Goal: Transaction & Acquisition: Purchase product/service

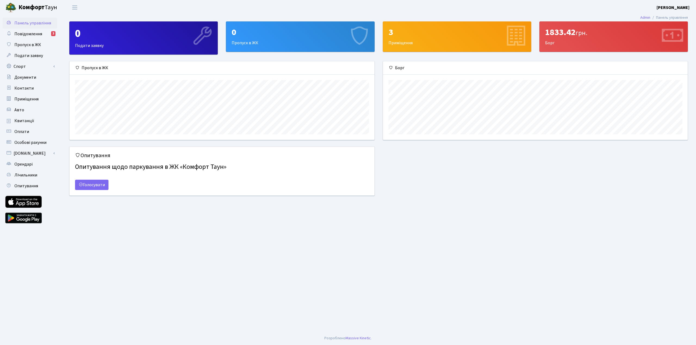
scroll to position [79, 304]
click at [32, 33] on span "Повідомлення" at bounding box center [28, 34] width 28 height 6
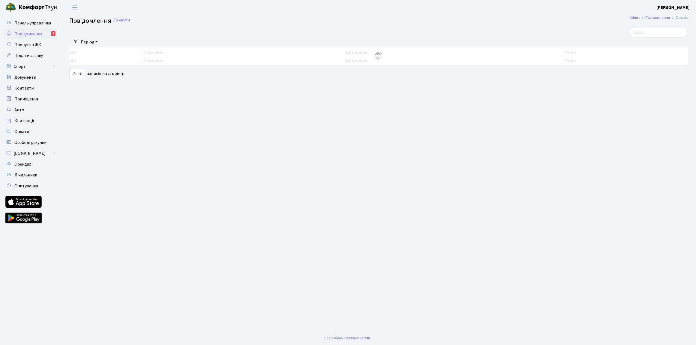
select select "25"
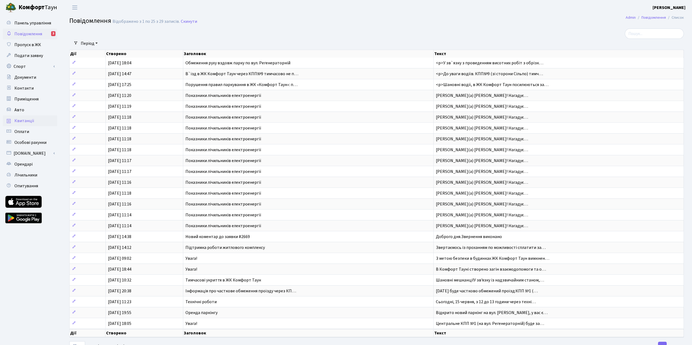
click at [24, 120] on span "Квитанції" at bounding box center [24, 121] width 20 height 6
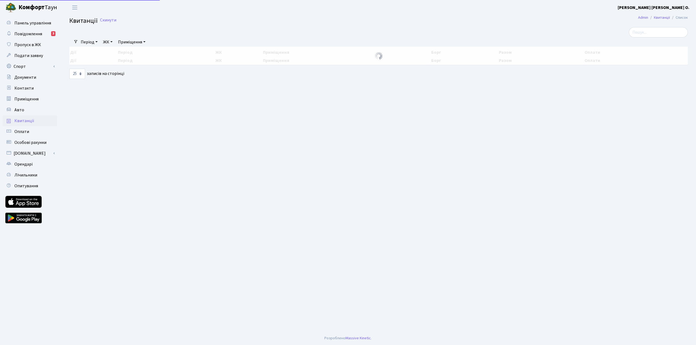
select select "25"
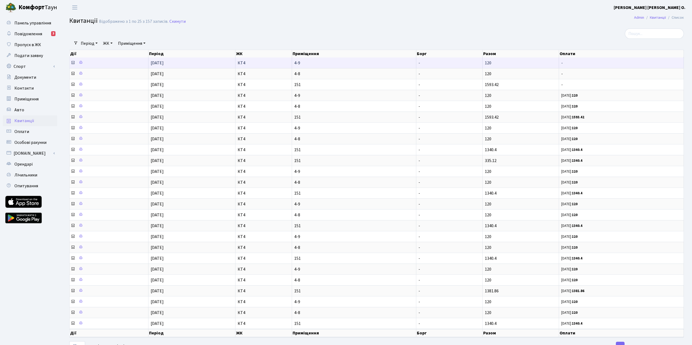
click at [73, 63] on icon at bounding box center [73, 63] width 4 height 4
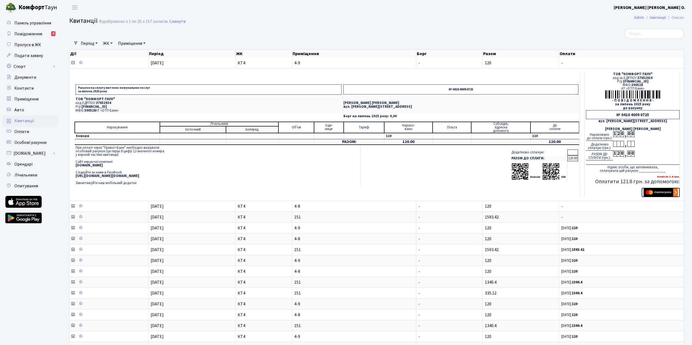
click at [655, 193] on img "submit" at bounding box center [660, 193] width 34 height 8
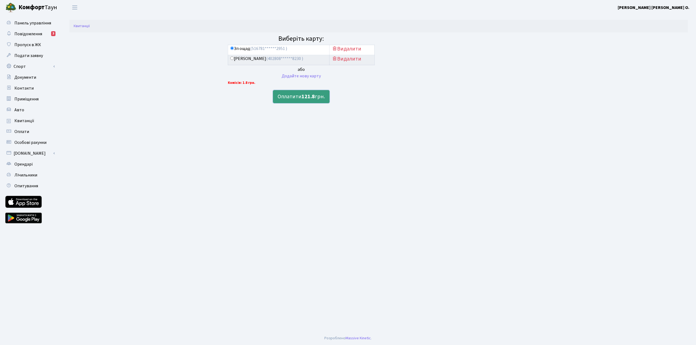
drag, startPoint x: 304, startPoint y: 97, endPoint x: 311, endPoint y: 98, distance: 6.3
click at [304, 97] on b "121.8" at bounding box center [307, 97] width 13 height 8
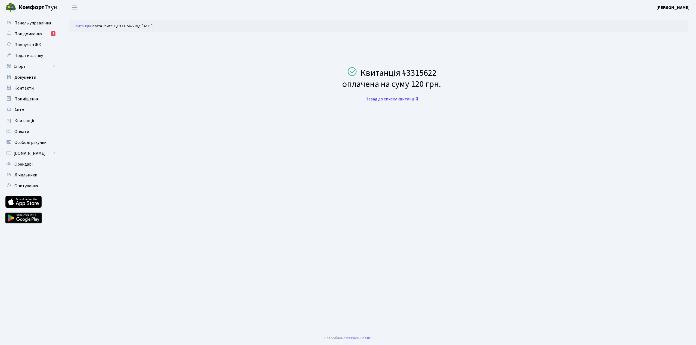
click at [389, 99] on link "Назад до списку квитанцій" at bounding box center [391, 99] width 52 height 6
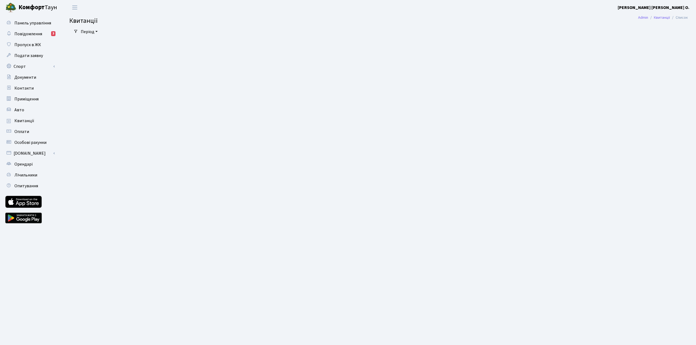
select select "25"
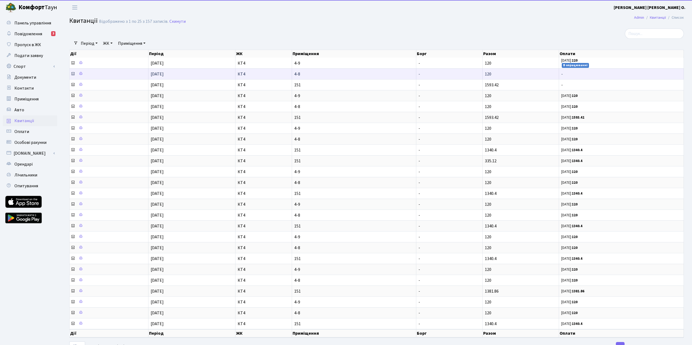
click at [73, 75] on icon at bounding box center [73, 74] width 4 height 4
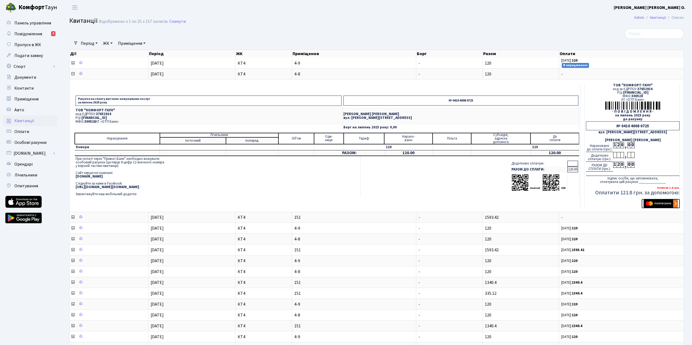
click at [662, 204] on img "submit" at bounding box center [660, 204] width 34 height 8
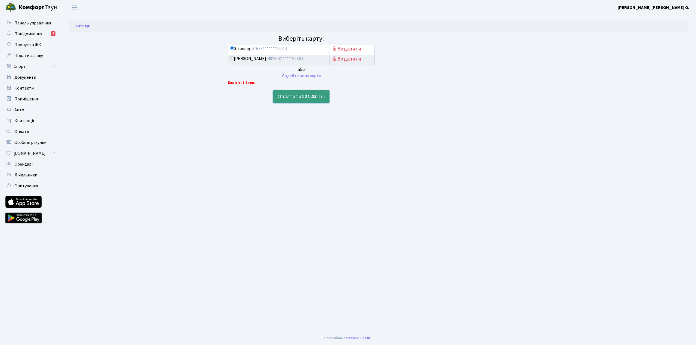
click at [296, 97] on button "Оплатити 121.8 грн." at bounding box center [301, 96] width 57 height 13
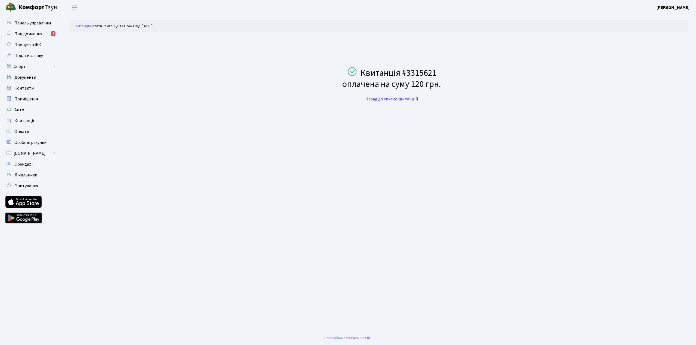
click at [400, 97] on link "Назад до списку квитанцій" at bounding box center [391, 99] width 52 height 6
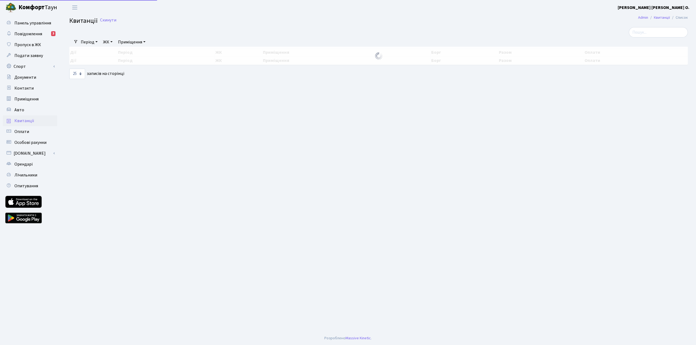
select select "25"
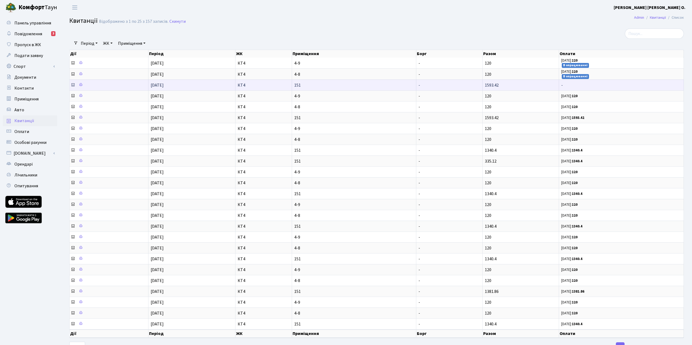
click at [73, 85] on icon at bounding box center [73, 85] width 4 height 4
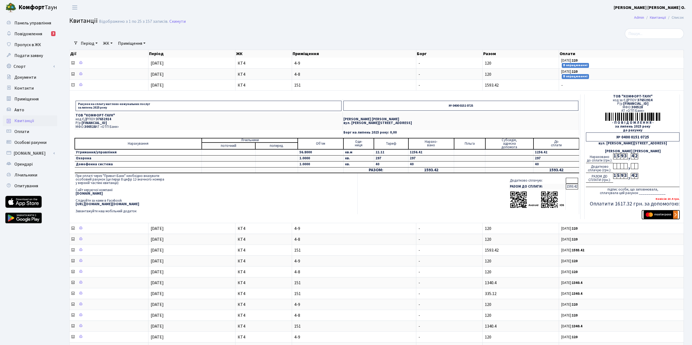
click at [661, 214] on img "submit" at bounding box center [660, 215] width 34 height 8
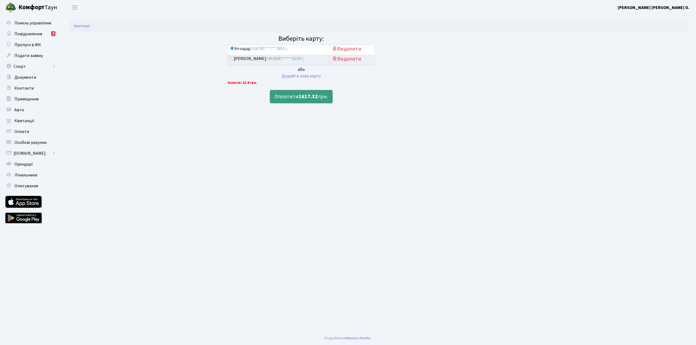
click at [289, 95] on button "Оплатити 1617.32 грн." at bounding box center [301, 96] width 62 height 13
